Goal: Communication & Community: Answer question/provide support

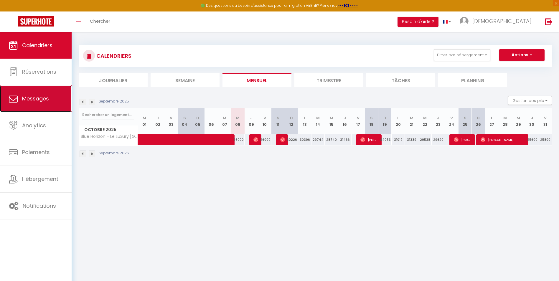
click at [24, 94] on link "Messages" at bounding box center [36, 99] width 72 height 27
select select "message"
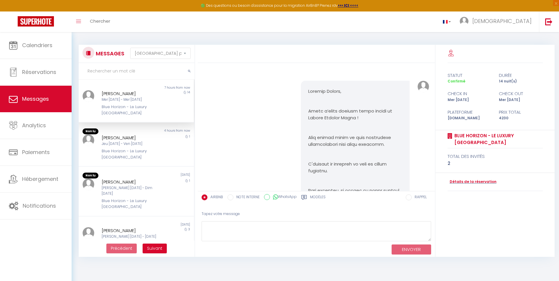
scroll to position [6227, 0]
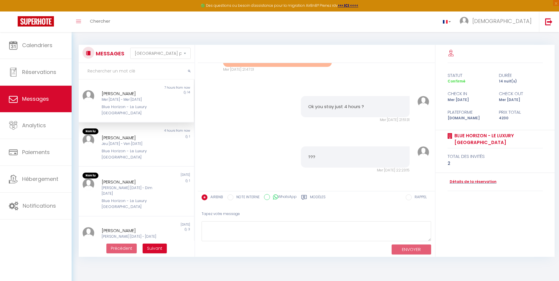
click at [135, 100] on div "Mer [DATE] - Mer [DATE]" at bounding box center [132, 100] width 60 height 6
drag, startPoint x: 233, startPoint y: 108, endPoint x: 300, endPoint y: 116, distance: 67.2
click at [300, 60] on pre "FYI, we did the 4 hour late check out . Thank you for your help." at bounding box center [278, 52] width 94 height 13
drag, startPoint x: 300, startPoint y: 116, endPoint x: 235, endPoint y: 113, distance: 65.3
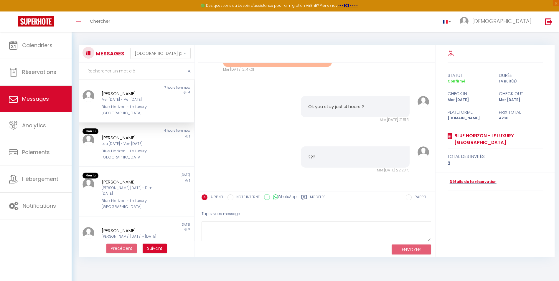
click at [236, 60] on pre "FYI, we did the 4 hour late check out . Thank you for your help." at bounding box center [278, 52] width 94 height 13
drag, startPoint x: 231, startPoint y: 108, endPoint x: 290, endPoint y: 116, distance: 59.8
click at [290, 60] on pre "FYI, we did the 4 hour late check out . Thank you for your help." at bounding box center [278, 52] width 94 height 13
copy pre "FYI, we did the 4 hour late check out . Thank you for your help."
drag, startPoint x: 368, startPoint y: 166, endPoint x: 277, endPoint y: 165, distance: 91.7
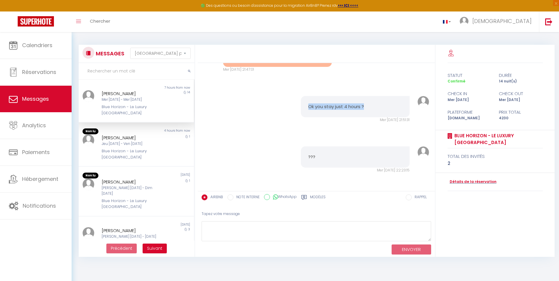
click at [277, 135] on div "Ok you stay just 4 hours ? Mer [DATE] 21:51:31 Note Sms Ok you stay just 4 hour…" at bounding box center [317, 109] width 234 height 50
copy pre "Ok you stay just 4 hours ?"
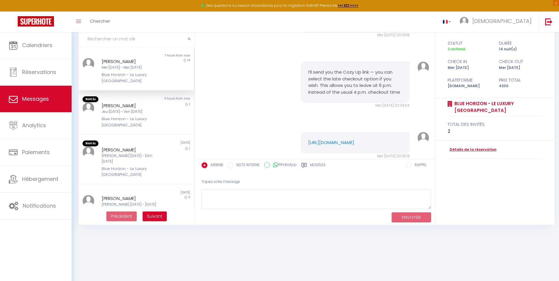
scroll to position [5991, 0]
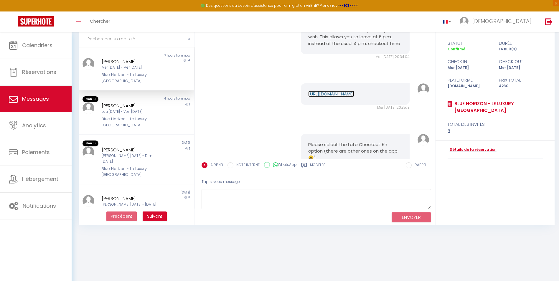
scroll to position [5873, 0]
